Goal: Find specific page/section: Find specific page/section

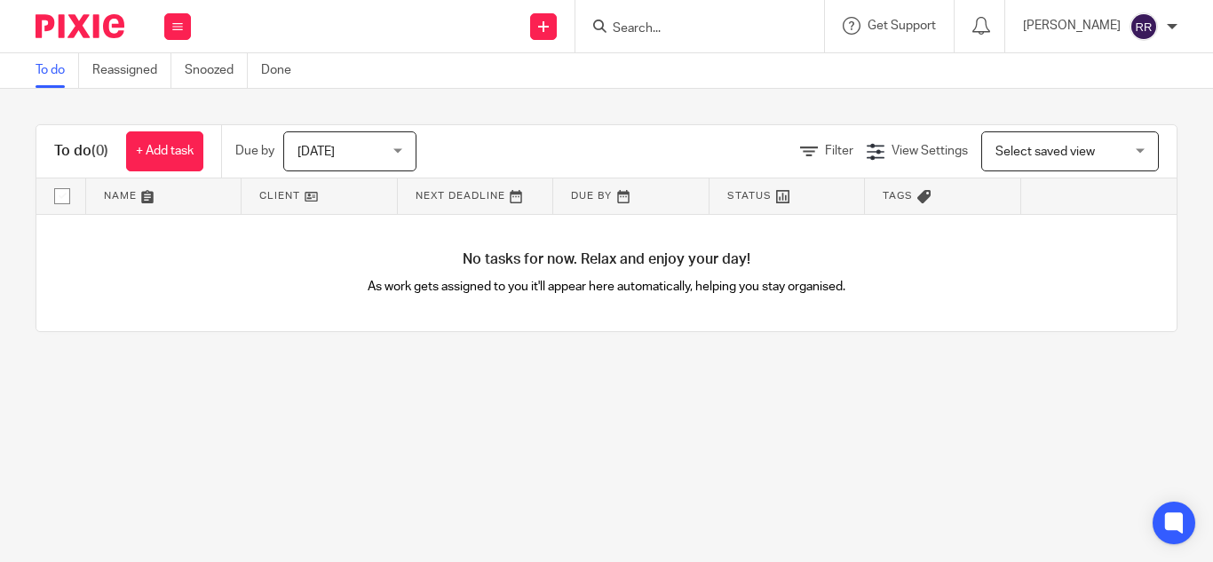
click at [611, 21] on input "Search" at bounding box center [691, 29] width 160 height 16
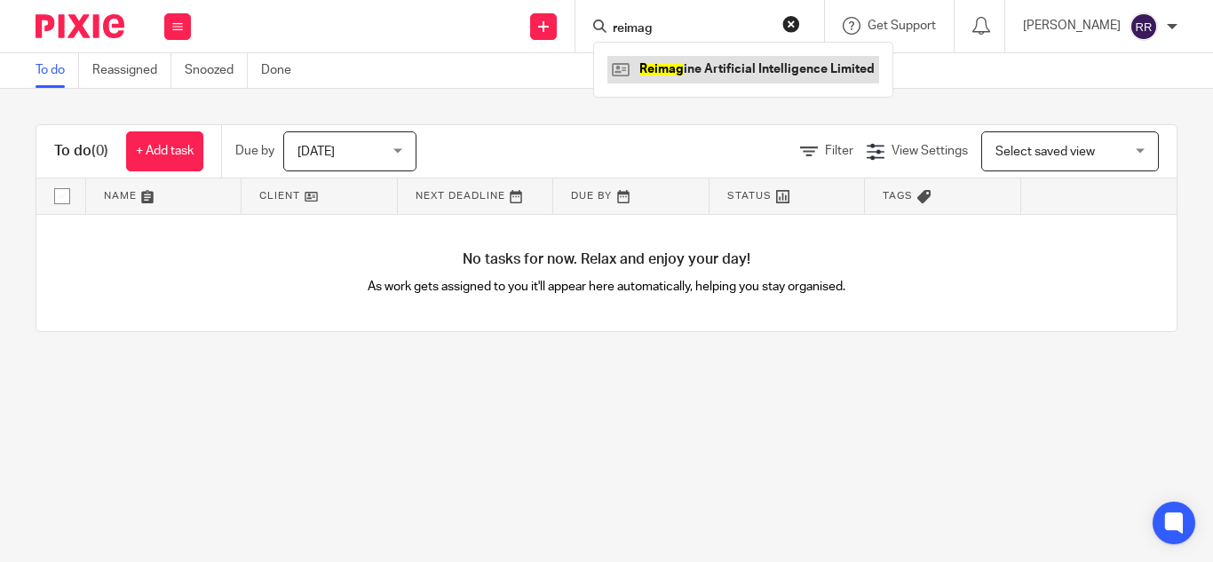
type input "reimag"
click at [628, 80] on link at bounding box center [743, 69] width 272 height 27
